Goal: Information Seeking & Learning: Learn about a topic

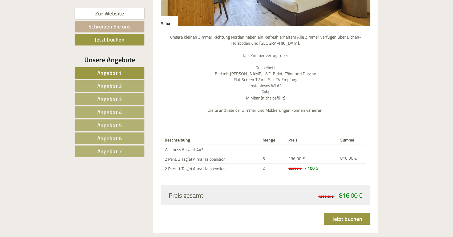
scroll to position [600, 0]
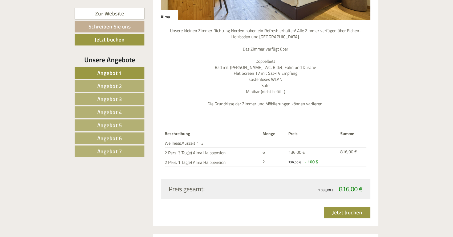
click at [112, 91] on link "Angebot 2" at bounding box center [110, 86] width 70 height 12
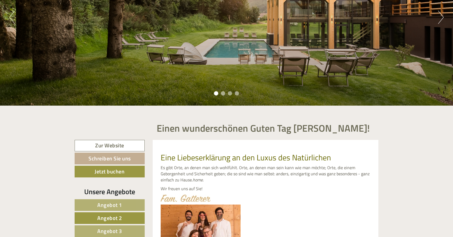
scroll to position [0, 0]
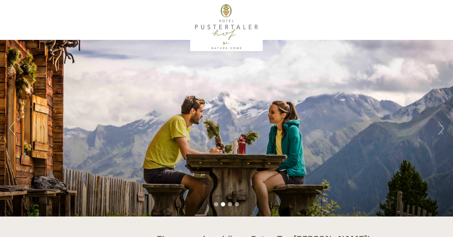
click at [217, 206] on li "1" at bounding box center [216, 205] width 4 height 4
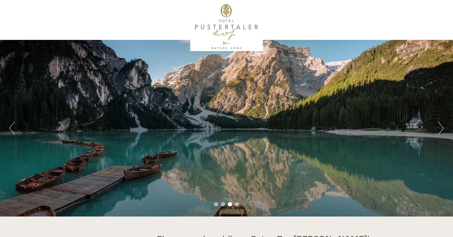
click at [236, 206] on li "4" at bounding box center [237, 205] width 4 height 4
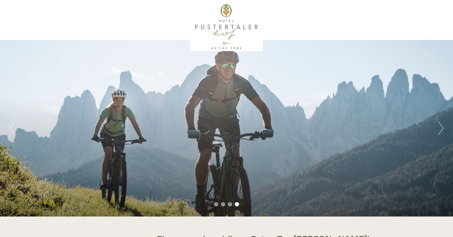
click at [230, 205] on li "3" at bounding box center [230, 205] width 4 height 4
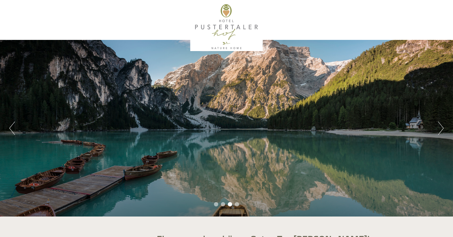
click at [223, 204] on li "2" at bounding box center [223, 205] width 4 height 4
click at [223, 205] on li "2" at bounding box center [223, 205] width 4 height 4
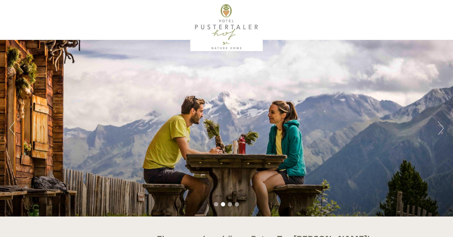
click at [215, 205] on li "1" at bounding box center [216, 205] width 4 height 4
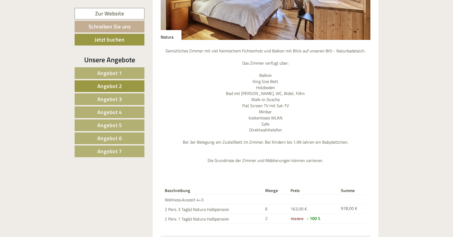
scroll to position [613, 0]
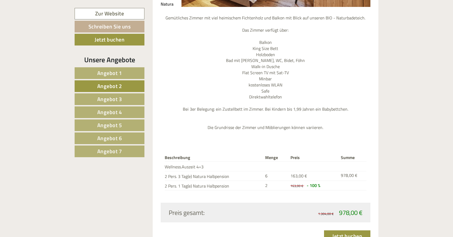
click at [123, 152] on link "Angebot 7" at bounding box center [110, 152] width 70 height 12
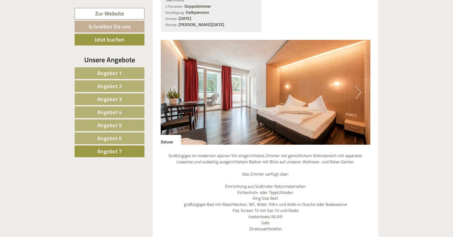
scroll to position [590, 0]
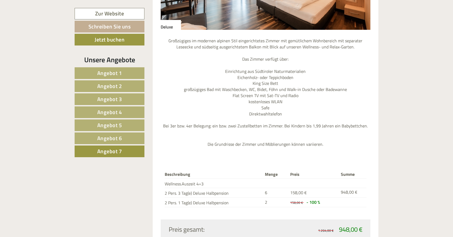
click at [110, 136] on span "Angebot 6" at bounding box center [109, 138] width 25 height 8
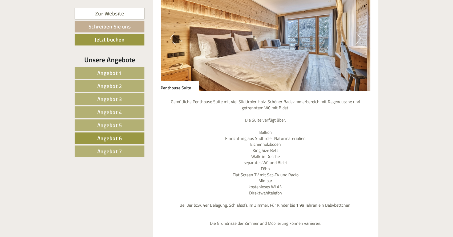
scroll to position [500, 0]
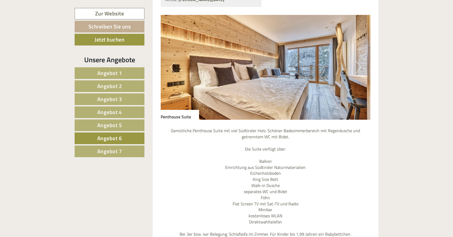
click at [358, 68] on button "Next" at bounding box center [359, 67] width 6 height 13
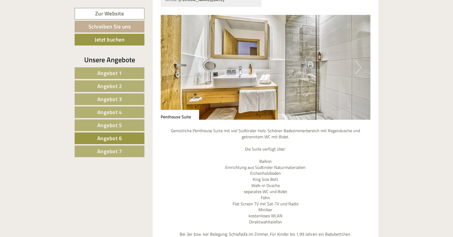
click at [358, 68] on button "Next" at bounding box center [359, 67] width 6 height 13
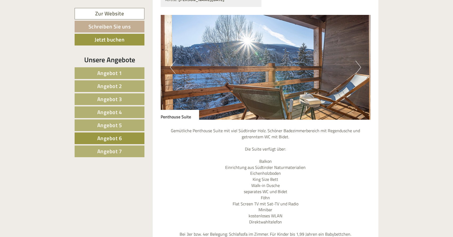
click at [358, 68] on button "Next" at bounding box center [359, 67] width 6 height 13
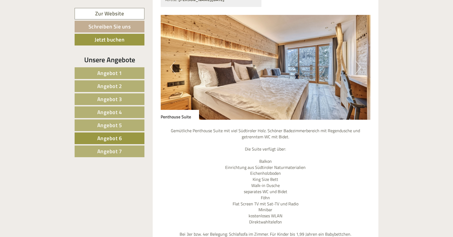
click at [358, 68] on button "Next" at bounding box center [359, 67] width 6 height 13
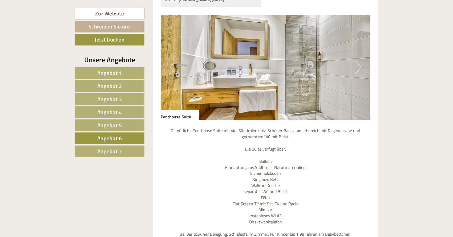
click at [358, 68] on button "Next" at bounding box center [359, 67] width 6 height 13
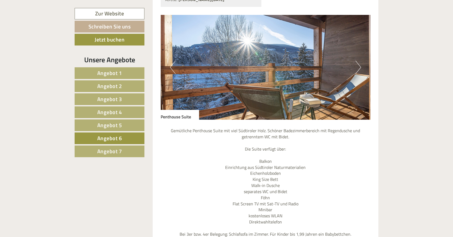
click at [129, 126] on link "Angebot 5" at bounding box center [110, 126] width 70 height 12
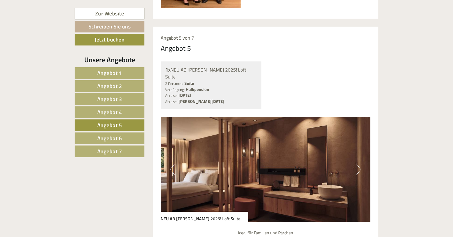
scroll to position [404, 0]
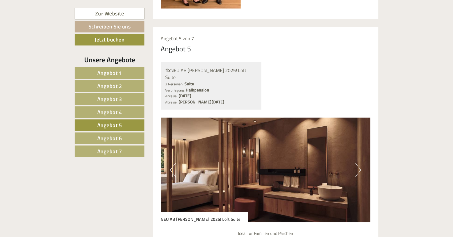
click at [357, 164] on button "Next" at bounding box center [359, 170] width 6 height 13
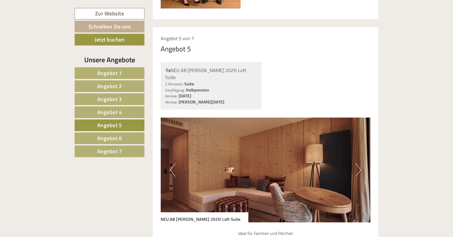
click at [357, 164] on button "Next" at bounding box center [359, 170] width 6 height 13
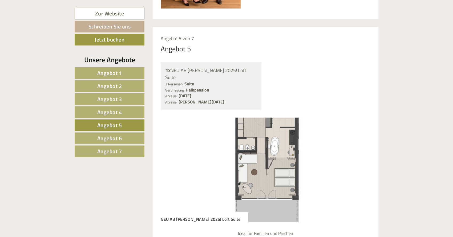
click at [357, 164] on button "Next" at bounding box center [359, 170] width 6 height 13
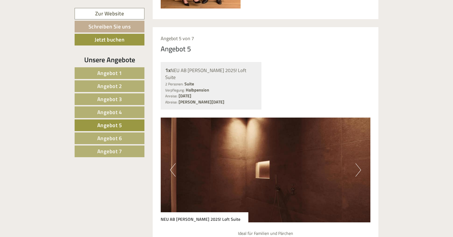
click at [125, 114] on link "Angebot 4" at bounding box center [110, 113] width 70 height 12
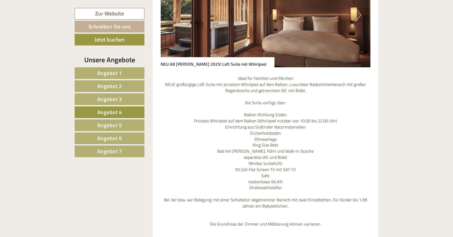
scroll to position [482, 0]
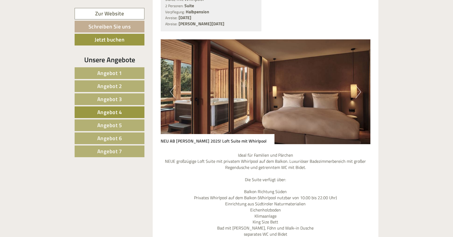
click at [358, 90] on button "Next" at bounding box center [359, 91] width 6 height 13
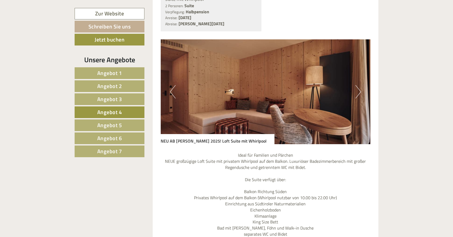
click at [358, 90] on button "Next" at bounding box center [359, 91] width 6 height 13
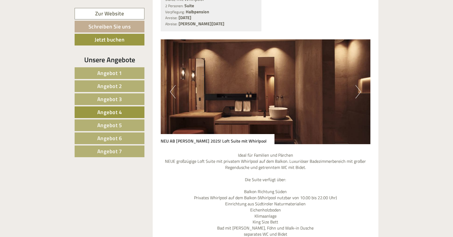
click at [358, 90] on button "Next" at bounding box center [359, 91] width 6 height 13
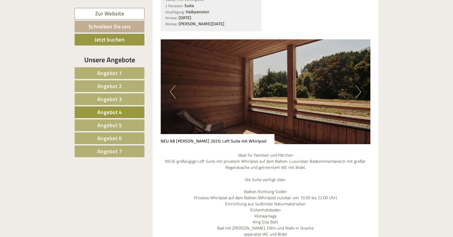
click at [358, 90] on button "Next" at bounding box center [359, 91] width 6 height 13
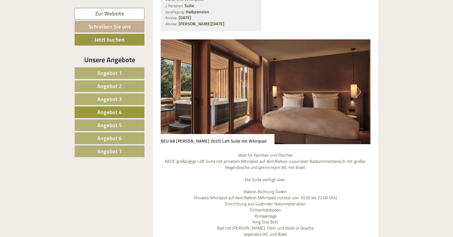
click at [358, 90] on button "Next" at bounding box center [359, 91] width 6 height 13
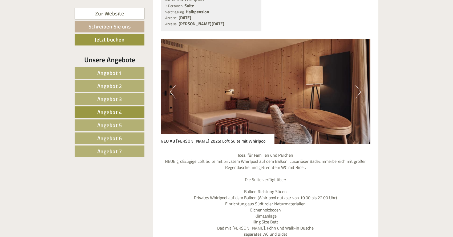
click at [118, 106] on nav "Angebot 1 Angebot 2 Angebot 3 Angebot 4 Angebot 5 Angebot 6 Angebot 7" at bounding box center [110, 112] width 71 height 90
click at [118, 104] on link "Angebot 3" at bounding box center [110, 100] width 70 height 12
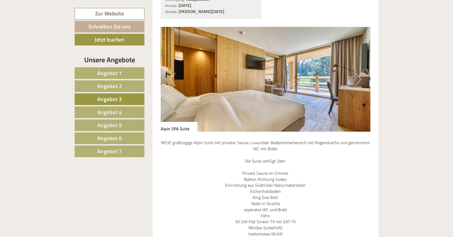
scroll to position [445, 0]
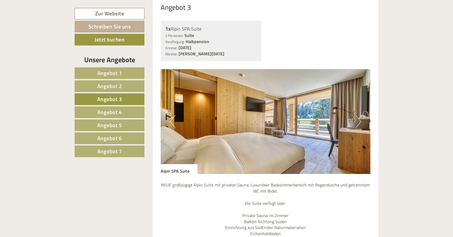
click at [134, 86] on link "Angebot 2" at bounding box center [110, 86] width 70 height 12
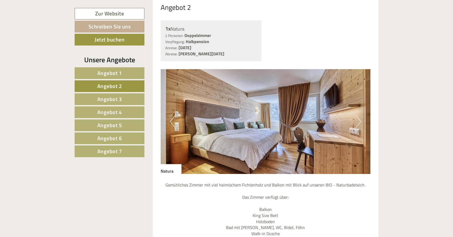
scroll to position [431, 0]
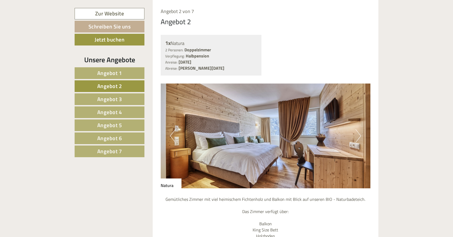
click at [128, 102] on link "Angebot 3" at bounding box center [110, 100] width 70 height 12
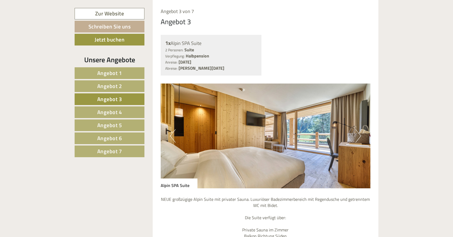
click at [129, 111] on link "Angebot 4" at bounding box center [110, 113] width 70 height 12
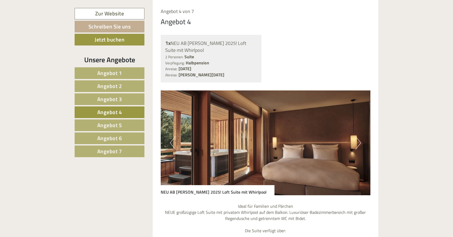
click at [131, 122] on link "Angebot 5" at bounding box center [110, 126] width 70 height 12
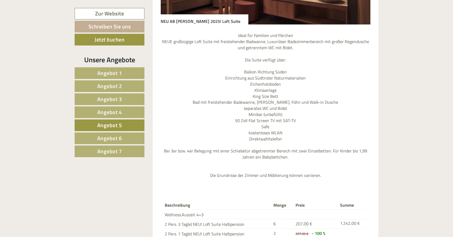
scroll to position [446, 0]
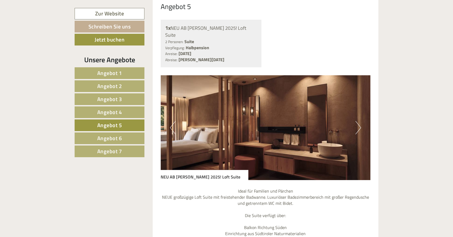
click at [127, 71] on link "Angebot 1" at bounding box center [110, 73] width 70 height 12
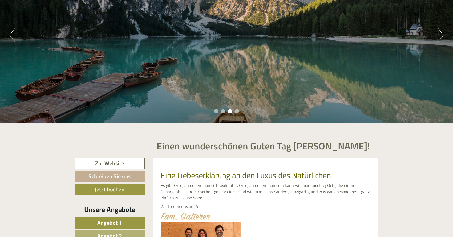
scroll to position [0, 0]
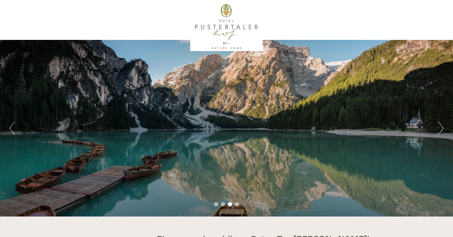
click at [220, 31] on div at bounding box center [226, 27] width 299 height 49
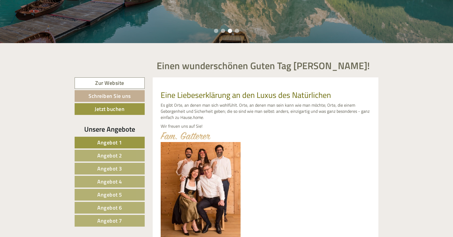
scroll to position [174, 0]
click at [120, 84] on link "Zur Website" at bounding box center [110, 82] width 70 height 11
